Goal: Navigation & Orientation: Understand site structure

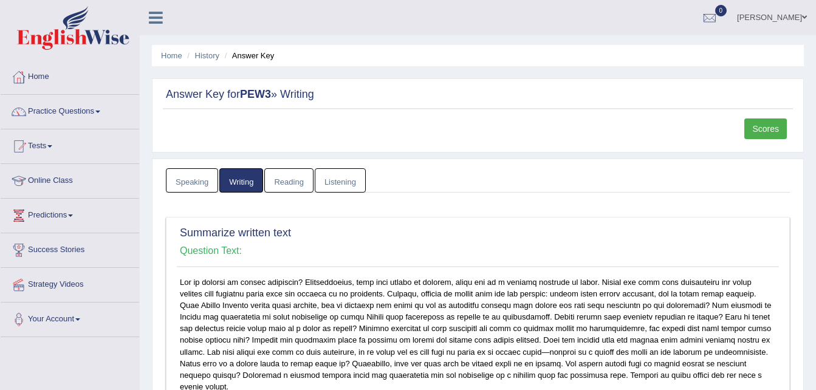
click at [182, 53] on ul "Home History Answer Key" at bounding box center [478, 55] width 652 height 21
click at [190, 27] on div "Jessica Clayman Toggle navigation Username: Jessica2025 Access Type: Online Sub…" at bounding box center [478, 17] width 677 height 35
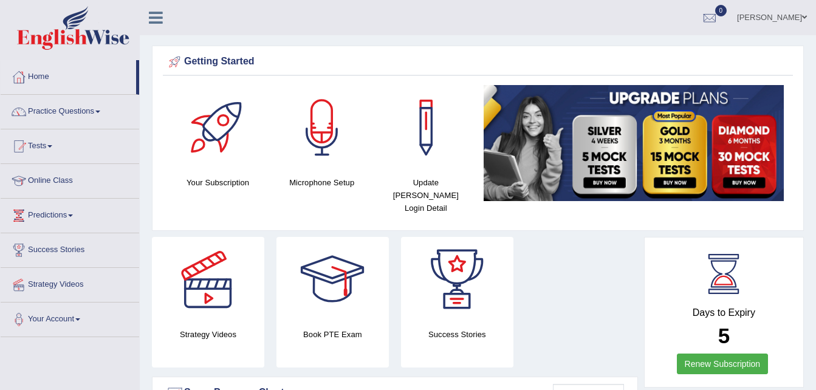
click at [35, 75] on link "Home" at bounding box center [69, 75] width 136 height 30
click at [85, 111] on link "Practice Questions" at bounding box center [70, 110] width 139 height 30
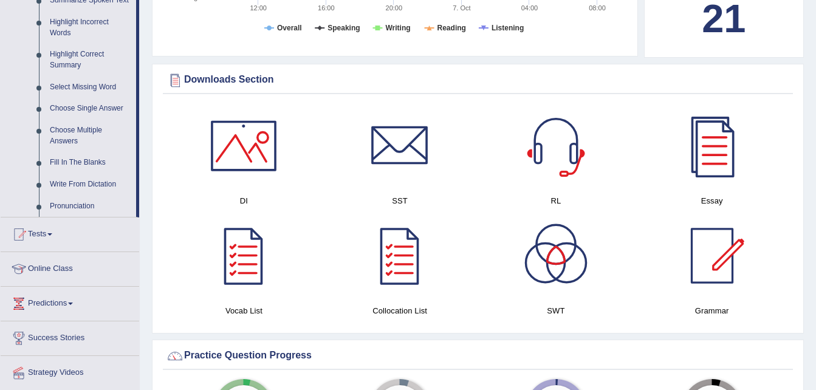
scroll to position [579, 0]
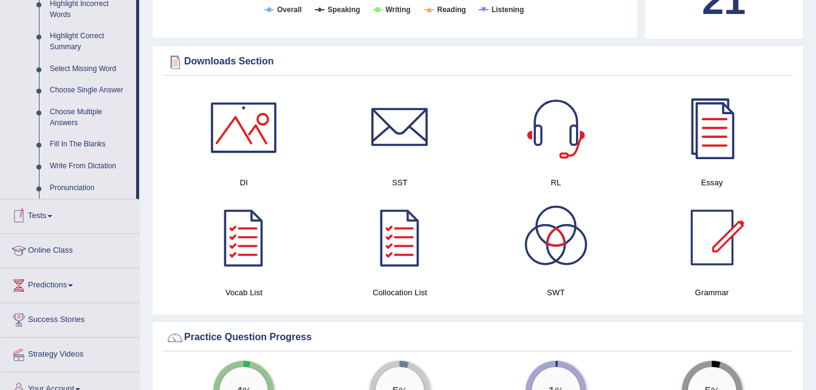
click at [41, 214] on link "Tests" at bounding box center [70, 214] width 139 height 30
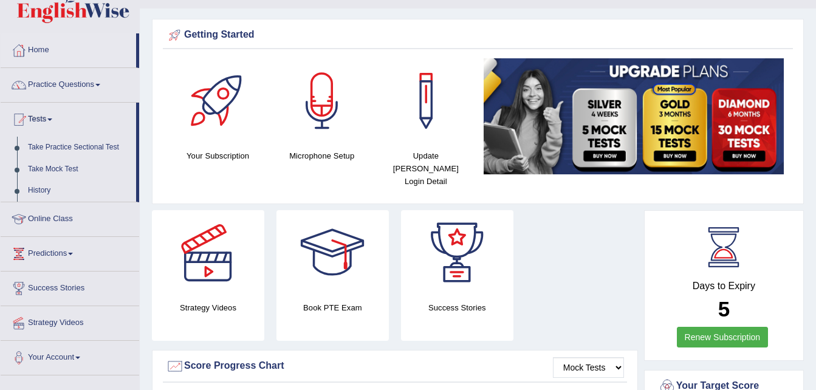
scroll to position [0, 0]
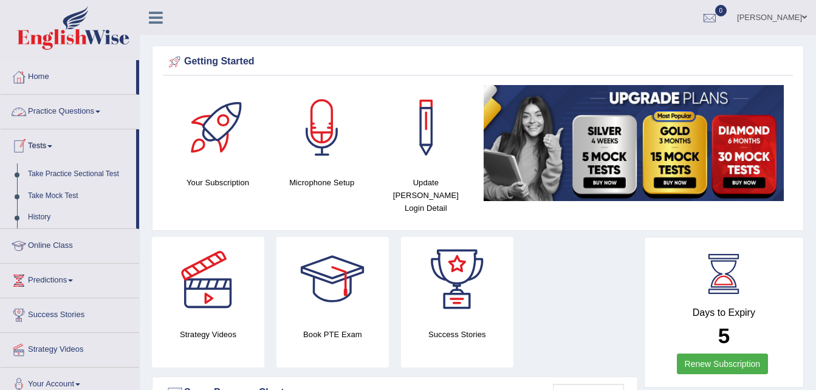
click at [60, 114] on link "Practice Questions" at bounding box center [70, 110] width 139 height 30
